Goal: Use online tool/utility: Use online tool/utility

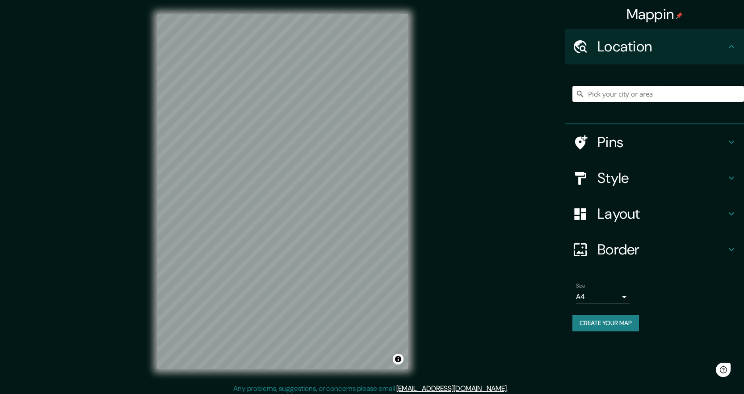
click at [609, 96] on input "Pick your city or area" at bounding box center [659, 94] width 172 height 16
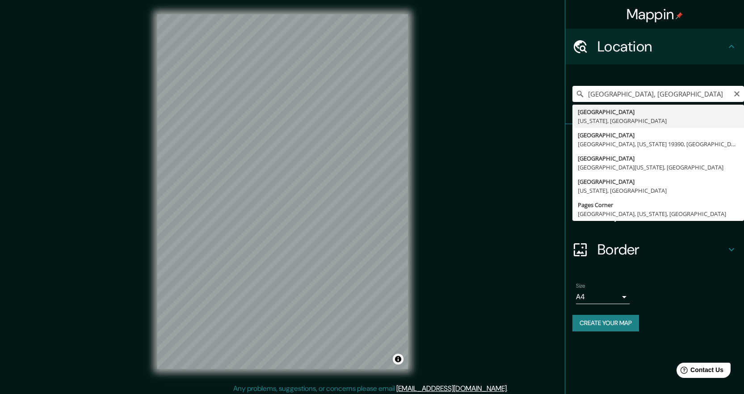
type input "[GEOGRAPHIC_DATA], [US_STATE], [GEOGRAPHIC_DATA]"
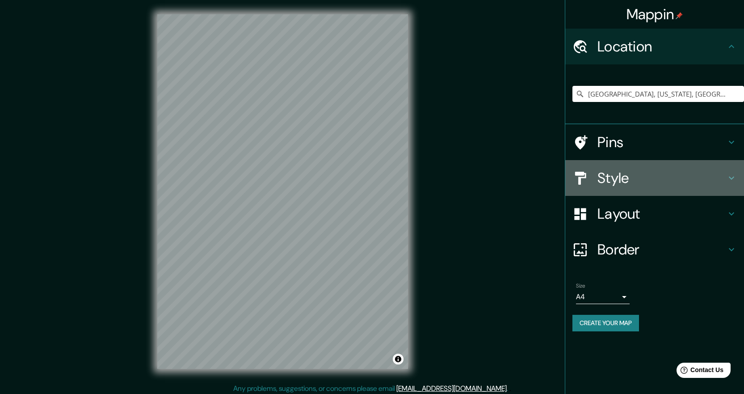
click at [733, 178] on icon at bounding box center [731, 178] width 5 height 3
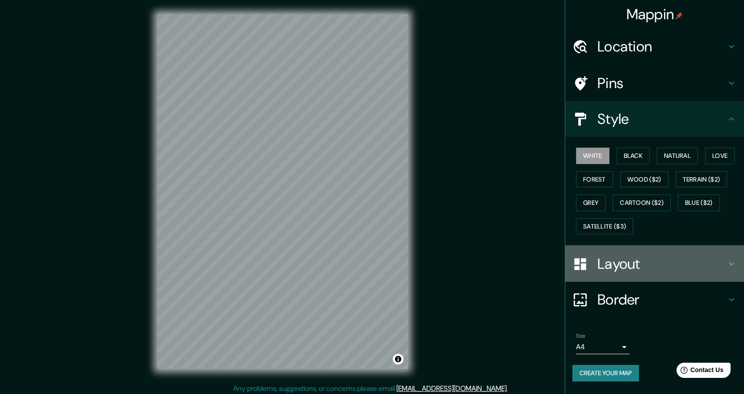
click at [731, 262] on icon at bounding box center [731, 263] width 11 height 11
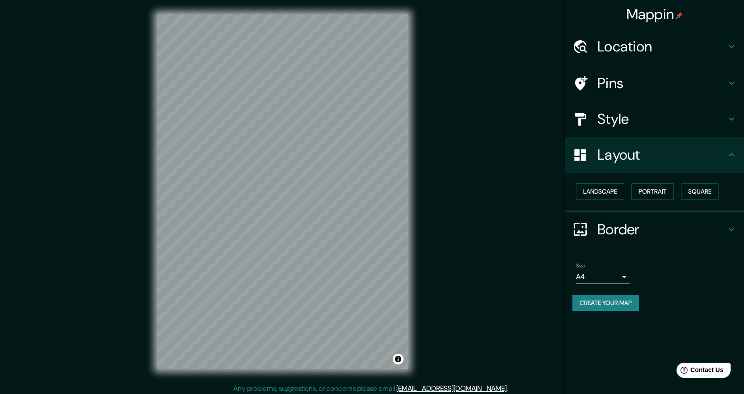
click at [615, 229] on h4 "Border" at bounding box center [662, 229] width 129 height 18
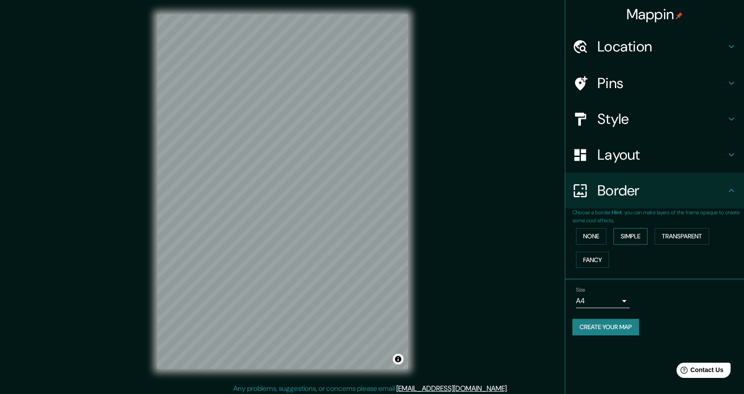
click at [636, 235] on button "Simple" at bounding box center [631, 236] width 34 height 17
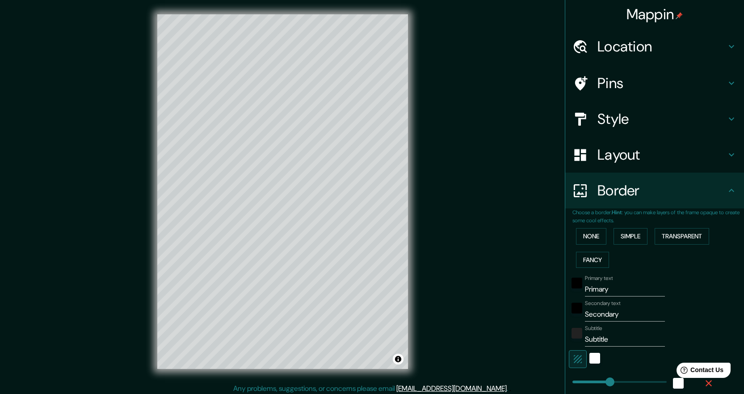
click at [726, 84] on icon at bounding box center [731, 83] width 11 height 11
type input "224"
type input "45"
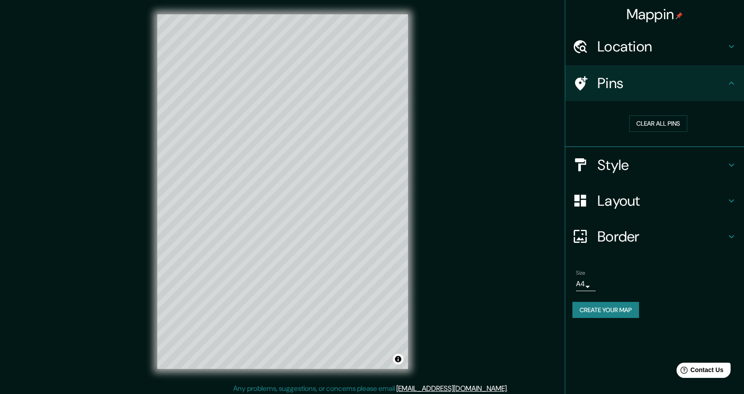
click at [726, 164] on icon at bounding box center [731, 165] width 11 height 11
type input "224"
type input "45"
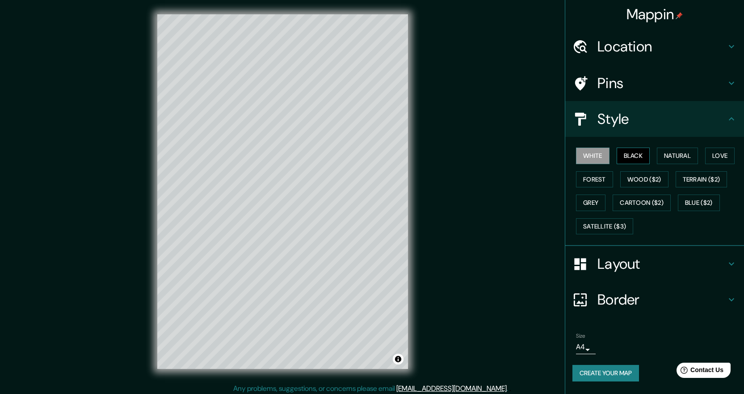
click at [640, 153] on button "Black" at bounding box center [634, 155] width 34 height 17
click at [680, 154] on button "Natural" at bounding box center [677, 155] width 41 height 17
click at [594, 181] on button "Forest" at bounding box center [594, 179] width 37 height 17
click at [645, 181] on button "Wood ($2)" at bounding box center [644, 179] width 48 height 17
click at [699, 179] on button "Terrain ($2)" at bounding box center [702, 179] width 52 height 17
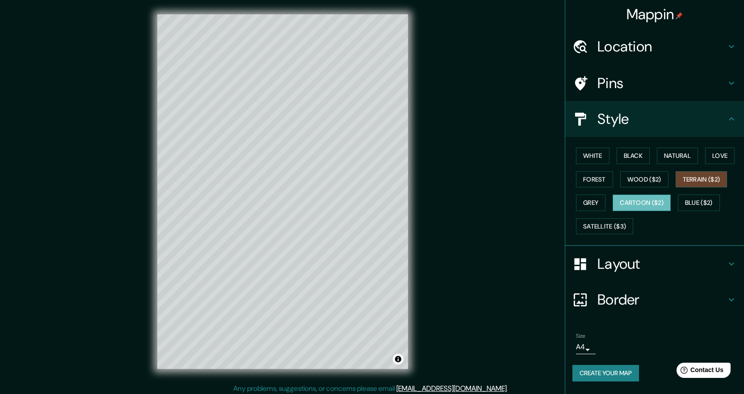
click at [629, 202] on button "Cartoon ($2)" at bounding box center [642, 202] width 58 height 17
click at [589, 203] on button "Grey" at bounding box center [590, 202] width 29 height 17
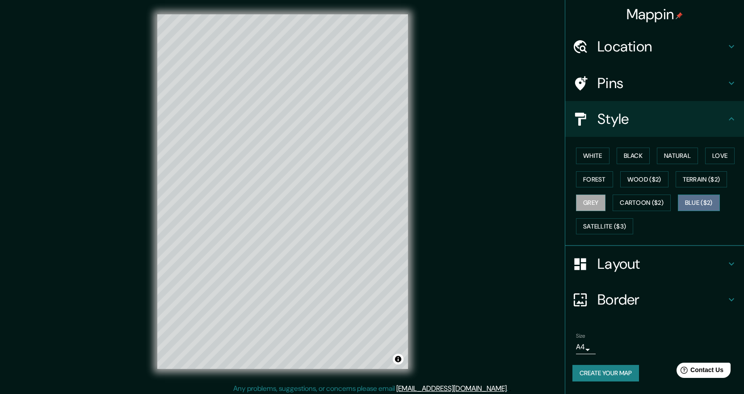
click at [704, 203] on button "Blue ($2)" at bounding box center [699, 202] width 42 height 17
click at [621, 228] on button "Satellite ($3)" at bounding box center [604, 226] width 57 height 17
click at [359, 13] on div "© Mapbox © OpenStreetMap Improve this map © Maxar" at bounding box center [282, 191] width 279 height 383
click at [439, 221] on div "Mappin Location [GEOGRAPHIC_DATA], [US_STATE], [GEOGRAPHIC_DATA] Pins Style Whi…" at bounding box center [372, 198] width 744 height 397
